Goal: Information Seeking & Learning: Learn about a topic

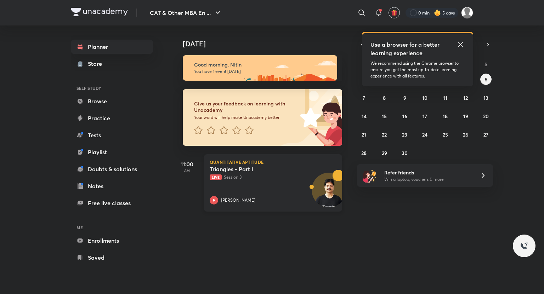
click at [212, 198] on icon at bounding box center [214, 200] width 9 height 9
